Goal: Task Accomplishment & Management: Use online tool/utility

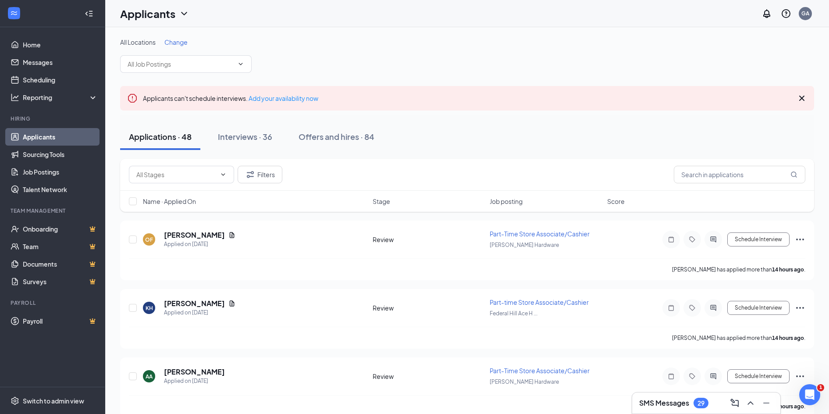
click at [36, 143] on link "Applicants" at bounding box center [60, 137] width 75 height 18
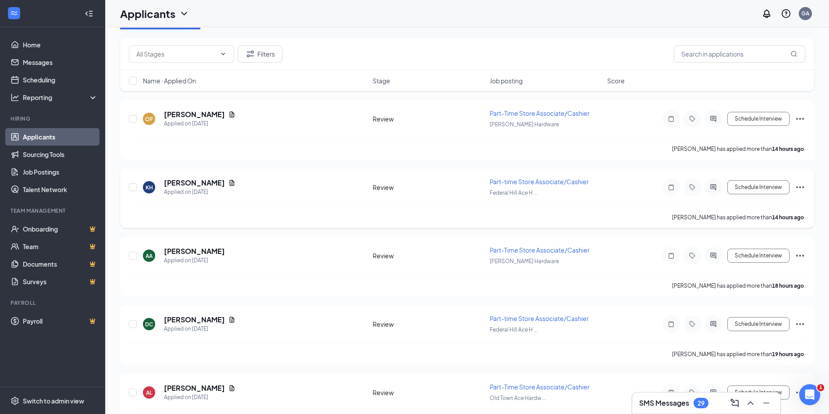
scroll to position [219, 0]
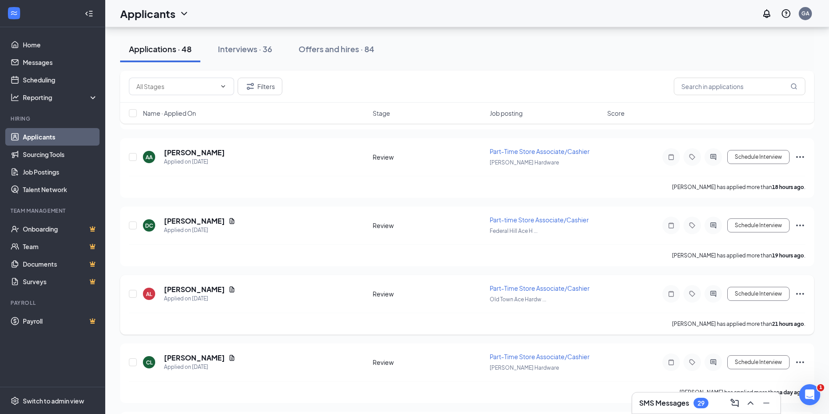
click at [496, 288] on span "Part-Time Store Associate/Cashier" at bounding box center [540, 288] width 100 height 8
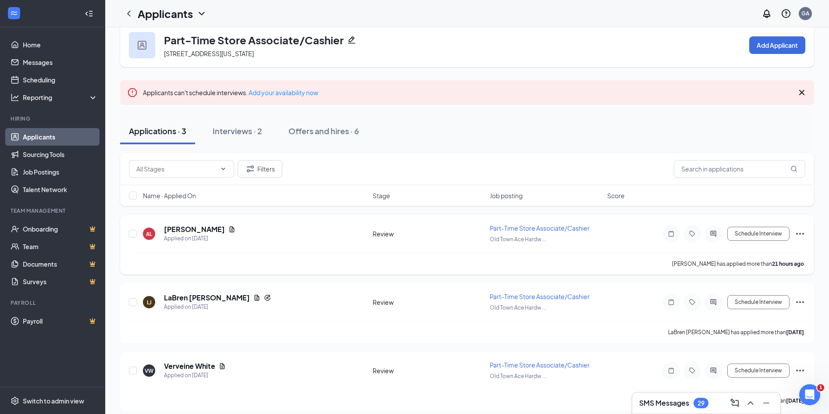
scroll to position [22, 0]
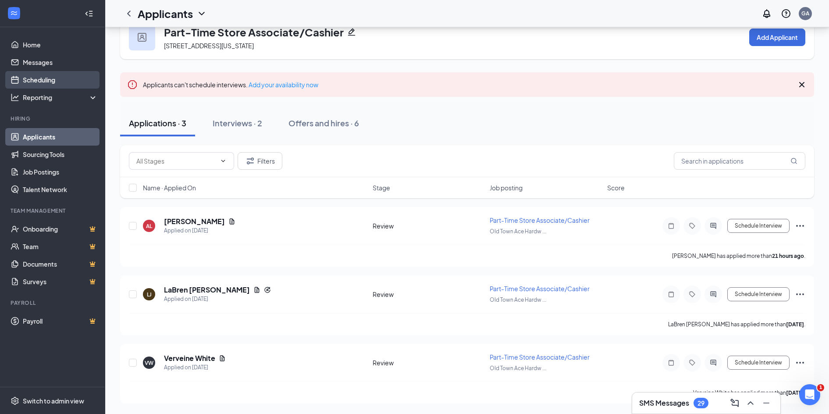
click at [23, 78] on link "Scheduling" at bounding box center [60, 80] width 75 height 18
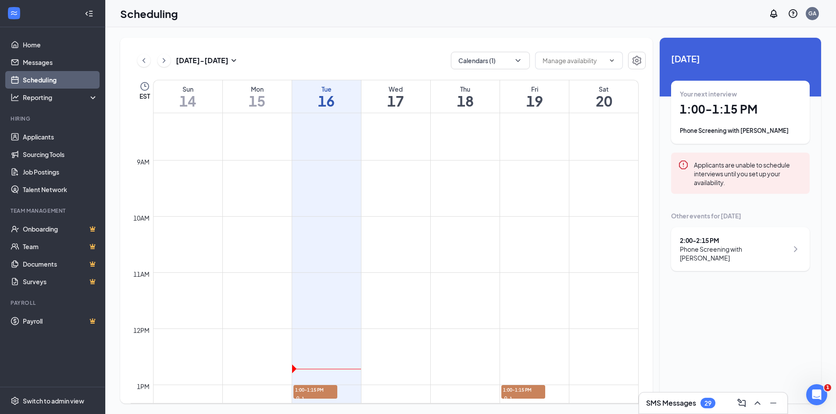
scroll to position [562, 0]
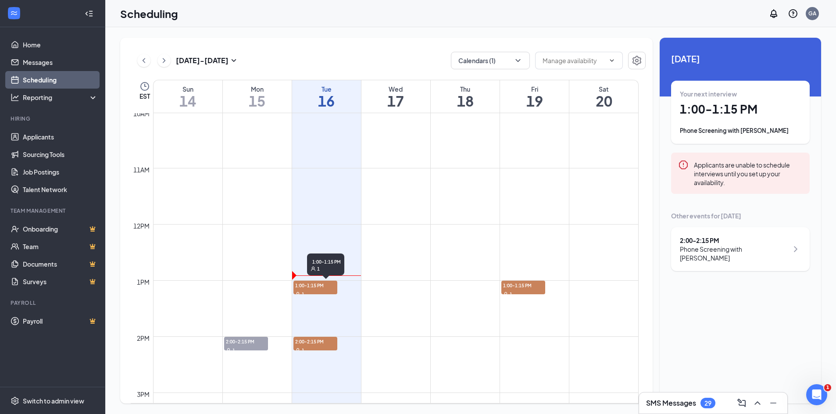
click at [319, 288] on span "1:00-1:15 PM" at bounding box center [315, 285] width 44 height 9
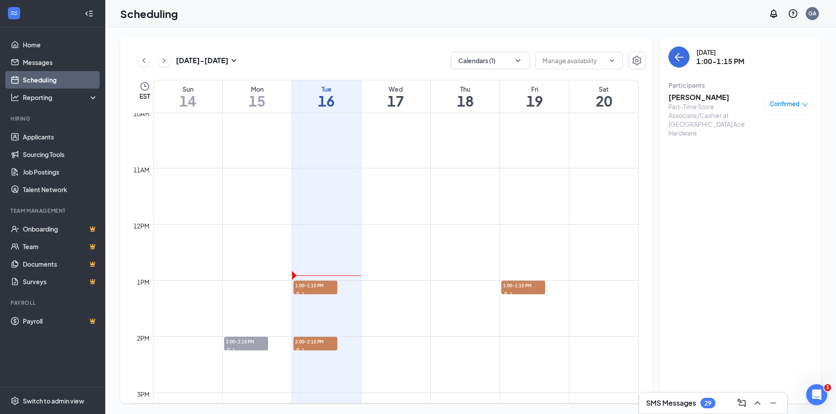
click at [696, 96] on h3 "[PERSON_NAME]" at bounding box center [714, 98] width 92 height 10
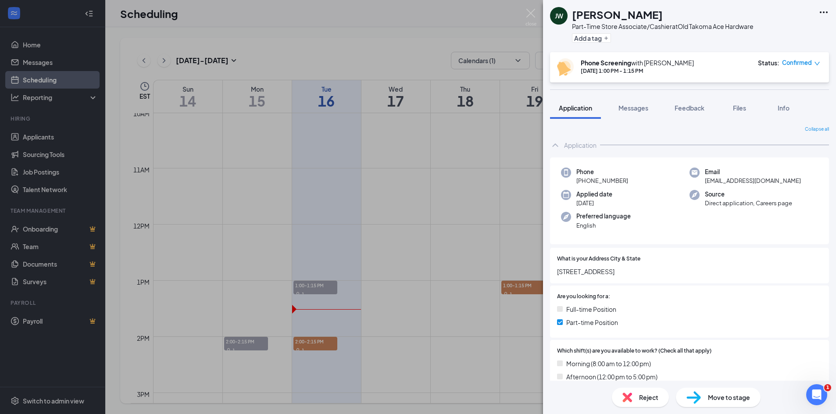
drag, startPoint x: 620, startPoint y: 269, endPoint x: 555, endPoint y: 267, distance: 65.3
click at [555, 267] on div "What is your Address City & State [STREET_ADDRESS]" at bounding box center [689, 266] width 279 height 36
drag, startPoint x: 562, startPoint y: 269, endPoint x: 575, endPoint y: 274, distance: 13.4
click at [575, 274] on span "[STREET_ADDRESS]" at bounding box center [689, 272] width 265 height 10
click at [616, 267] on span "[STREET_ADDRESS]" at bounding box center [689, 272] width 265 height 10
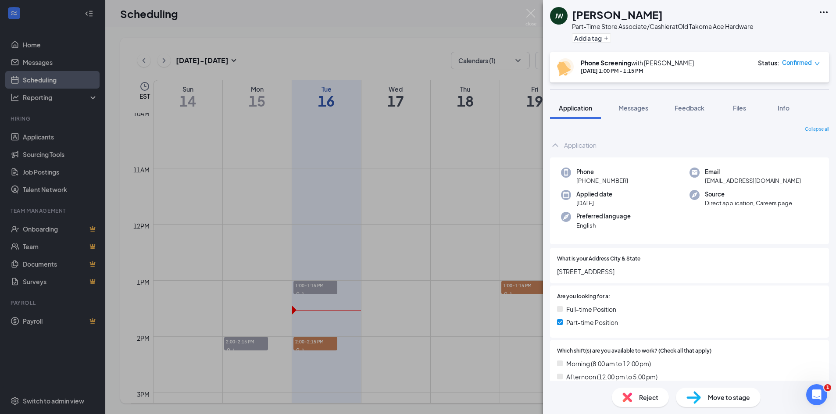
drag, startPoint x: 619, startPoint y: 274, endPoint x: 558, endPoint y: 268, distance: 61.6
click at [558, 268] on span "[STREET_ADDRESS]" at bounding box center [689, 272] width 265 height 10
copy span "[STREET_ADDRESS]"
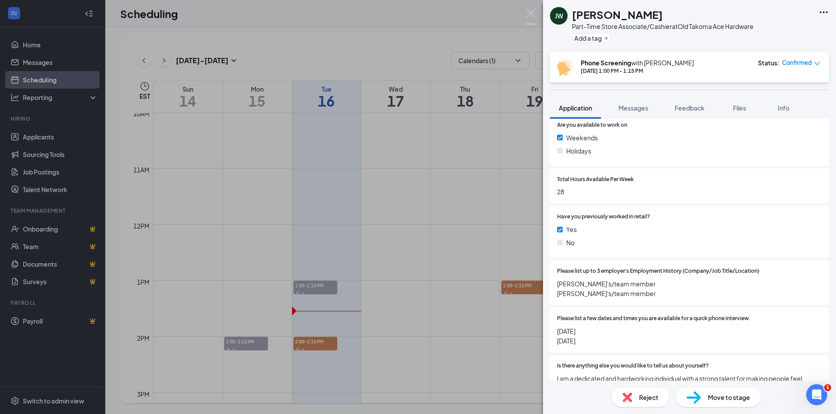
scroll to position [307, 0]
